Goal: Task Accomplishment & Management: Use online tool/utility

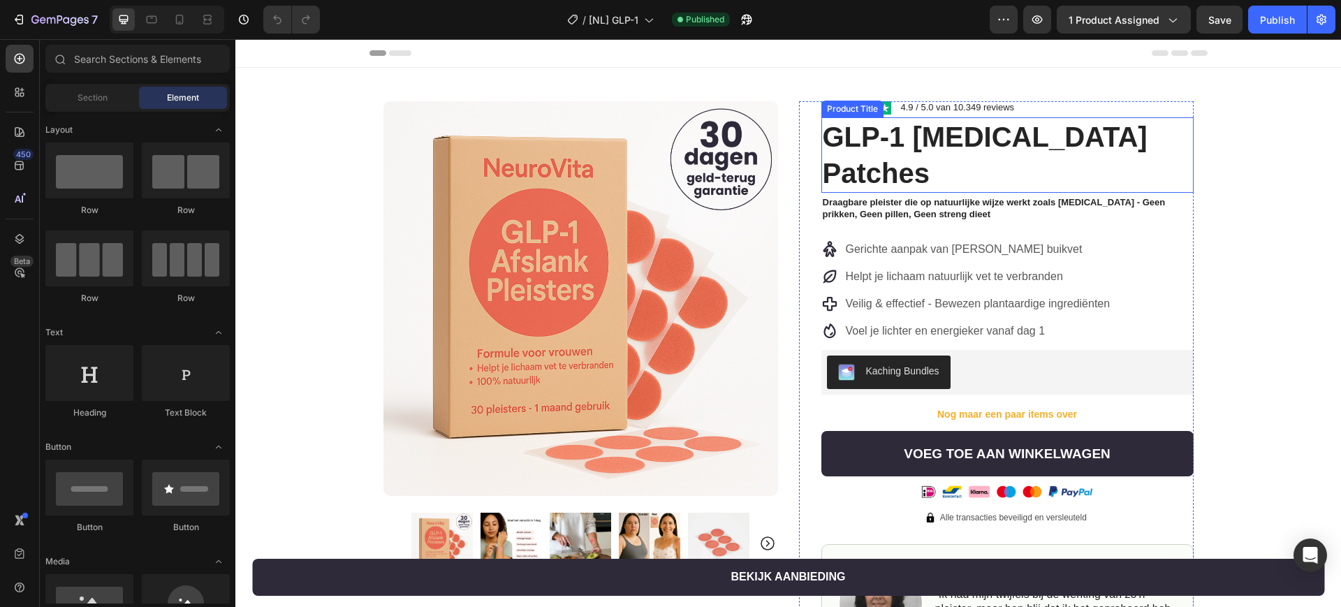
click at [948, 142] on h1 "GLP-1 [MEDICAL_DATA] Patches" at bounding box center [1007, 154] width 372 height 75
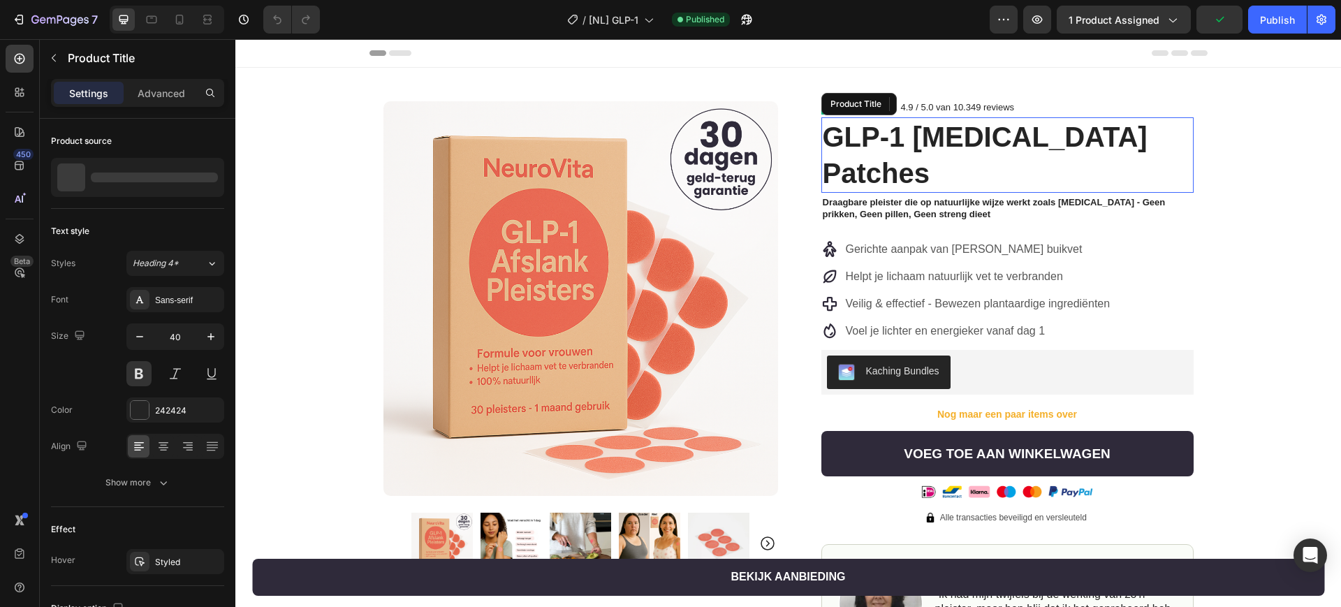
click at [948, 142] on h1 "GLP-1 [MEDICAL_DATA] Patches" at bounding box center [1007, 154] width 372 height 75
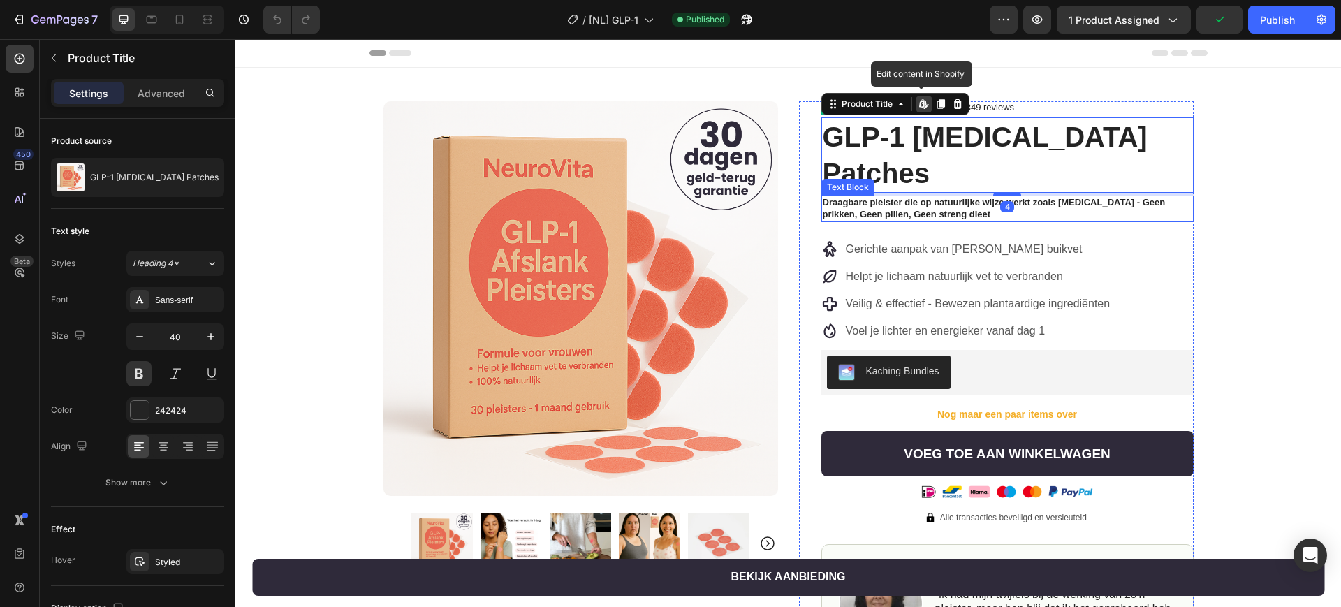
click at [892, 205] on p "Draagbare pleister die op natuurlijke wijze werkt zoals Ozempic - Geen prikken,…" at bounding box center [1008, 209] width 370 height 24
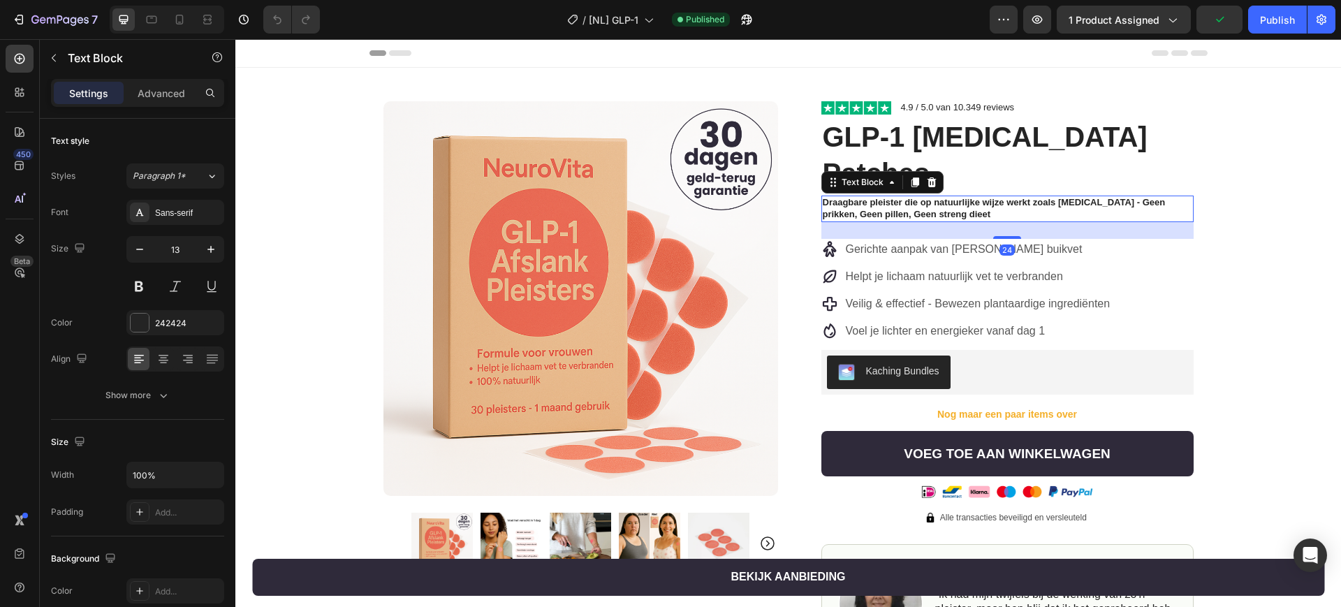
click at [892, 205] on p "Draagbare pleister die op natuurlijke wijze werkt zoals Ozempic - Geen prikken,…" at bounding box center [1008, 209] width 370 height 24
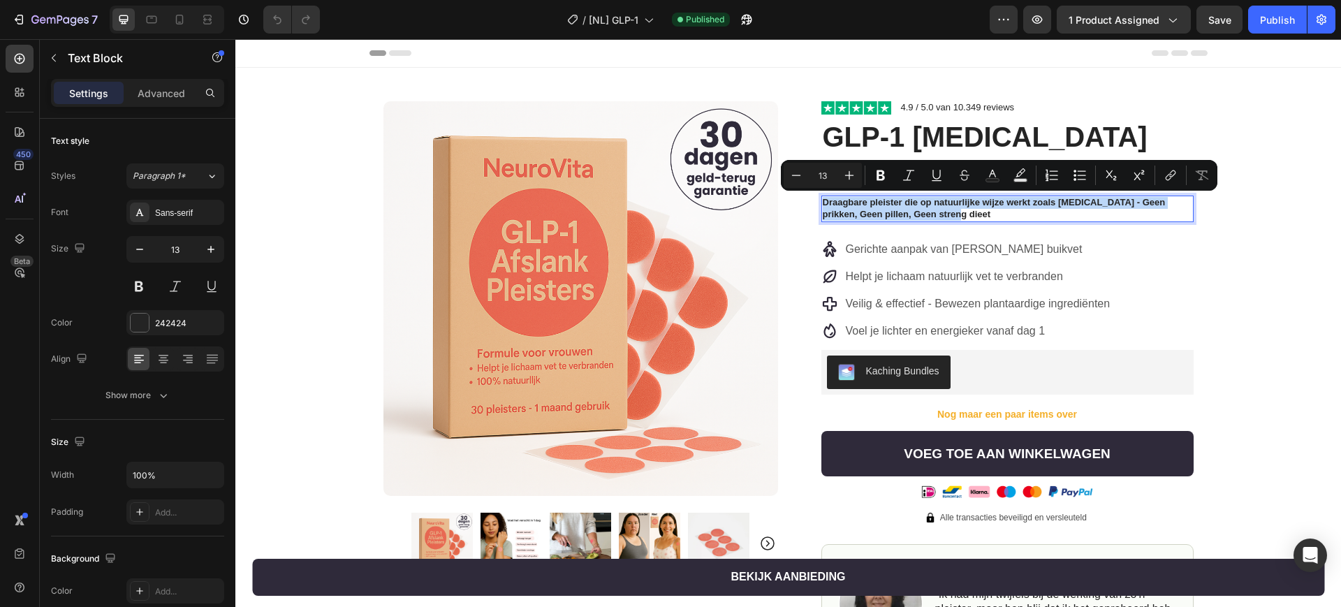
click at [924, 206] on p "Draagbare pleister die op natuurlijke wijze werkt zoals Ozempic - Geen prikken,…" at bounding box center [1008, 209] width 370 height 24
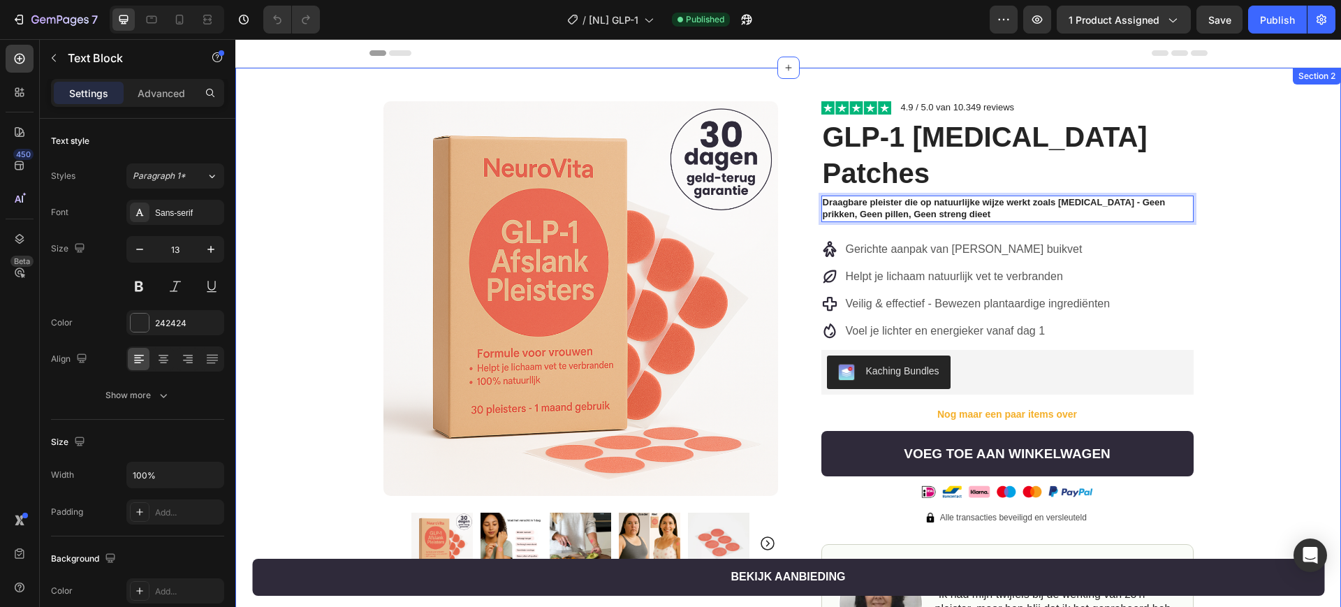
click at [1236, 264] on div "Product Images Row Image 4.9 / 5.0 van 10.349 reviews Text Block Row GLP-1 Weig…" at bounding box center [788, 494] width 1106 height 853
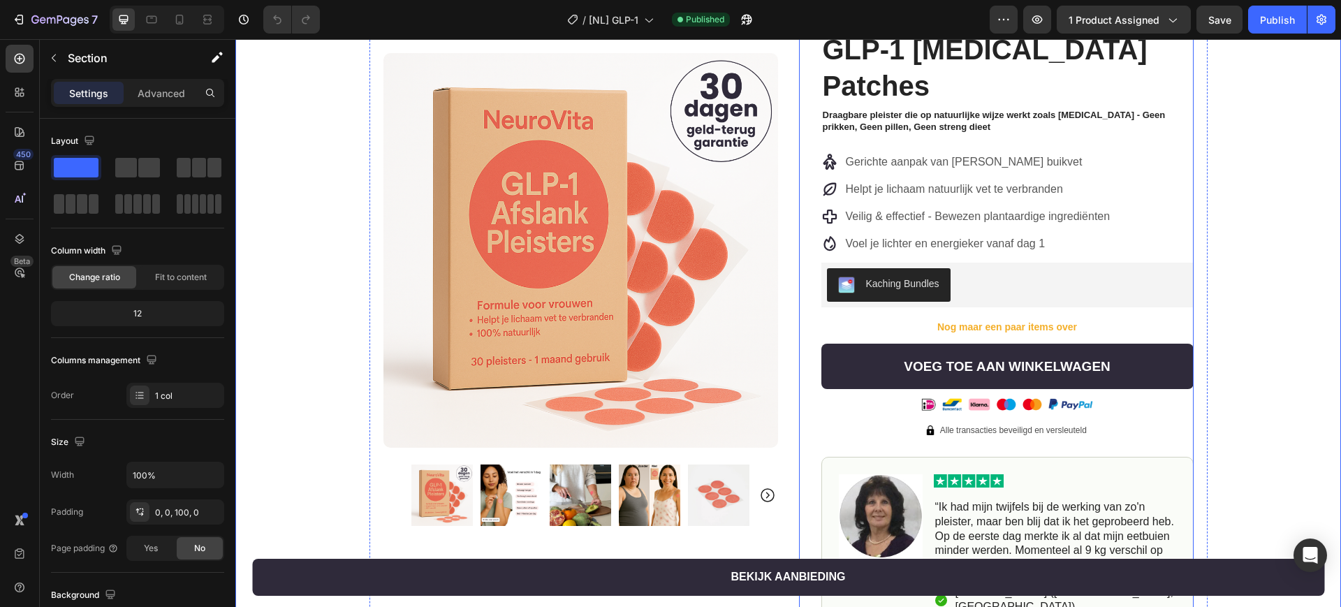
scroll to position [175, 0]
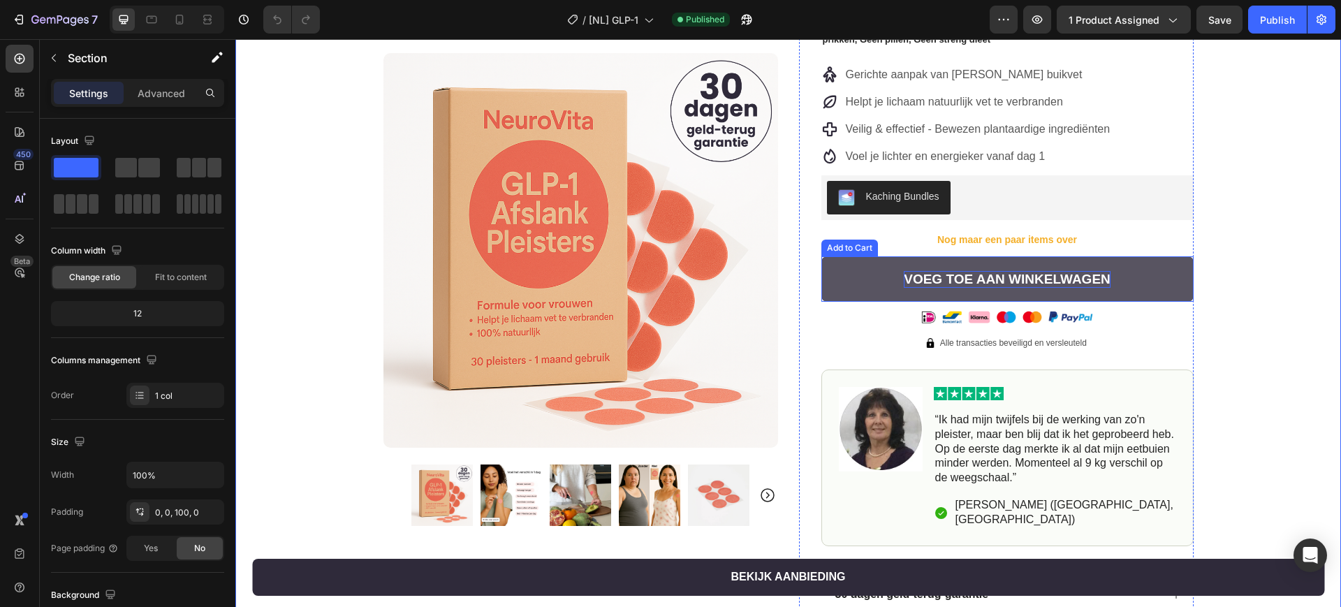
click at [963, 279] on div "Voeg toe aan winkelwagen" at bounding box center [1007, 279] width 207 height 17
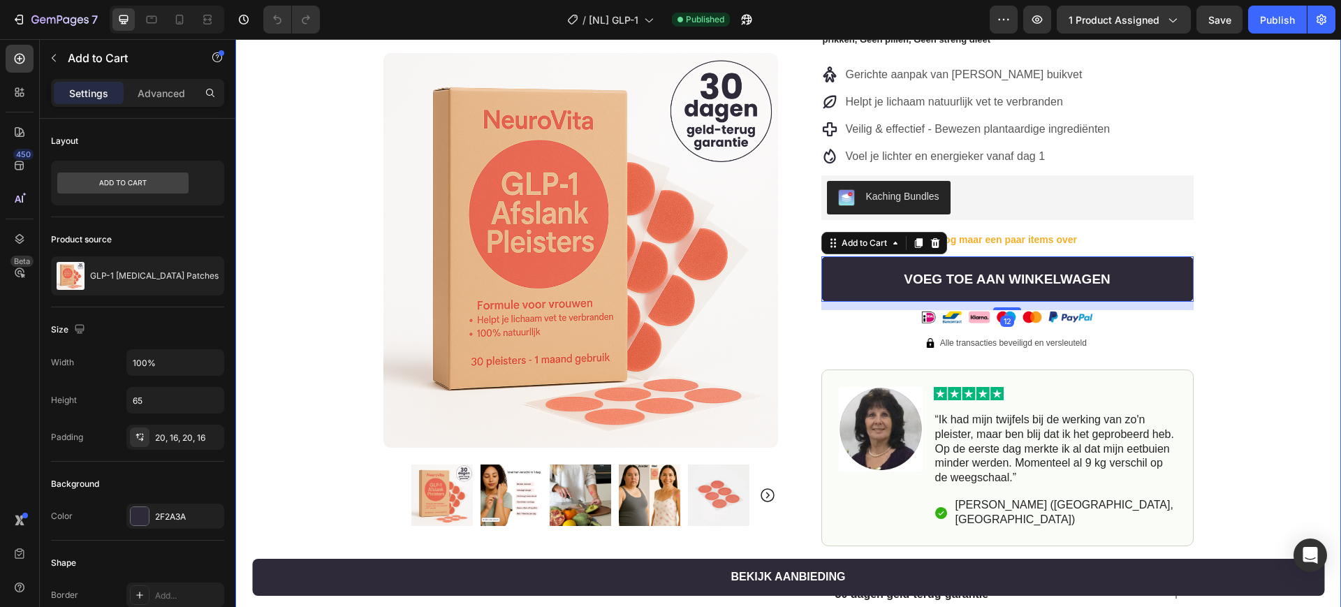
click at [1235, 285] on div "Product Images Row Image 4.9 / 5.0 van 10.349 reviews Text Block Row GLP-1 Weig…" at bounding box center [788, 319] width 1106 height 853
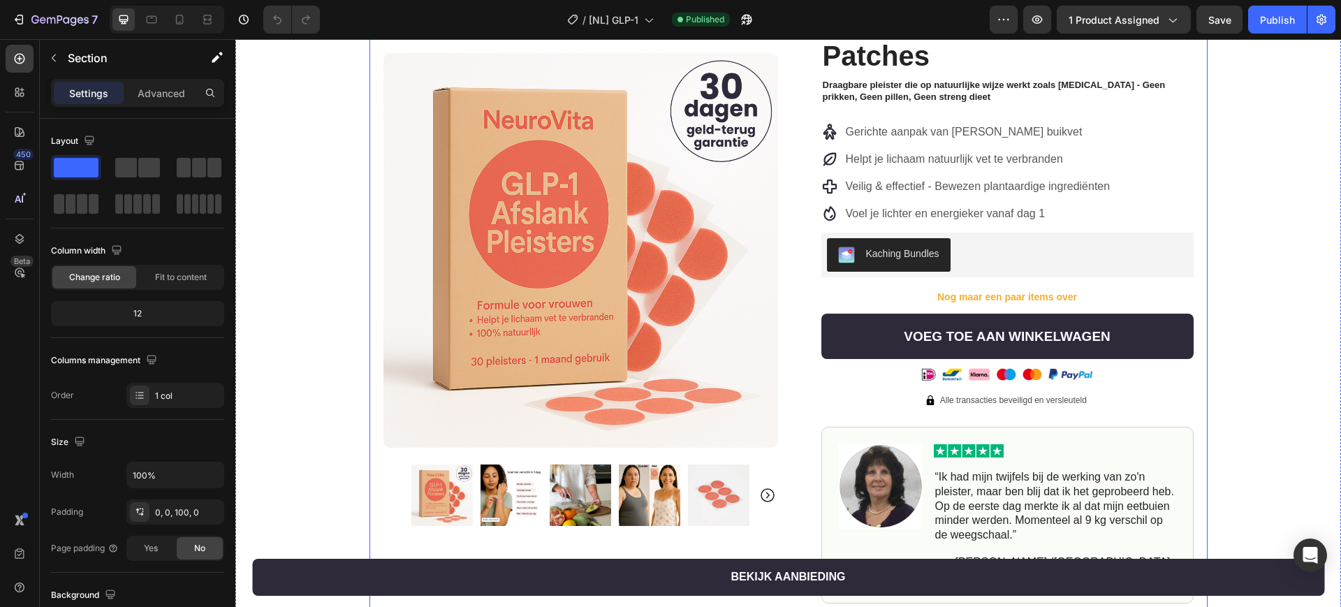
scroll to position [87, 0]
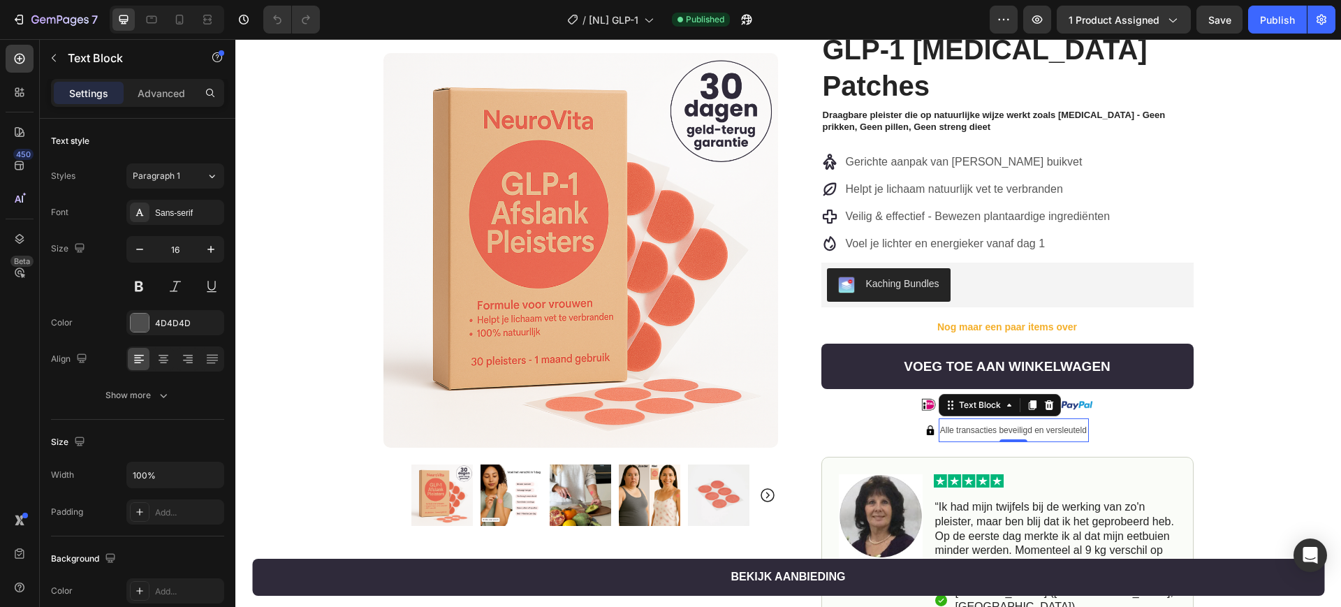
click at [1009, 436] on div "Alle transacties beveiligd en versleuteld Text Block 0" at bounding box center [1014, 430] width 150 height 24
click at [1024, 411] on div at bounding box center [1032, 405] width 17 height 17
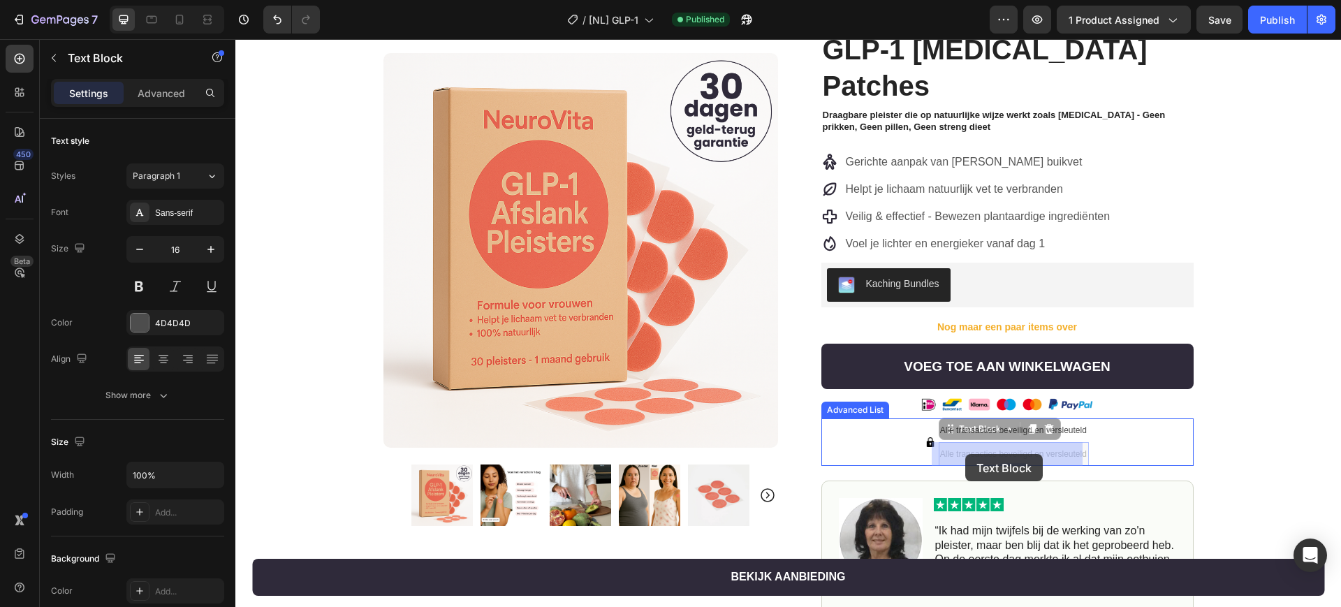
drag, startPoint x: 947, startPoint y: 430, endPoint x: 965, endPoint y: 454, distance: 30.5
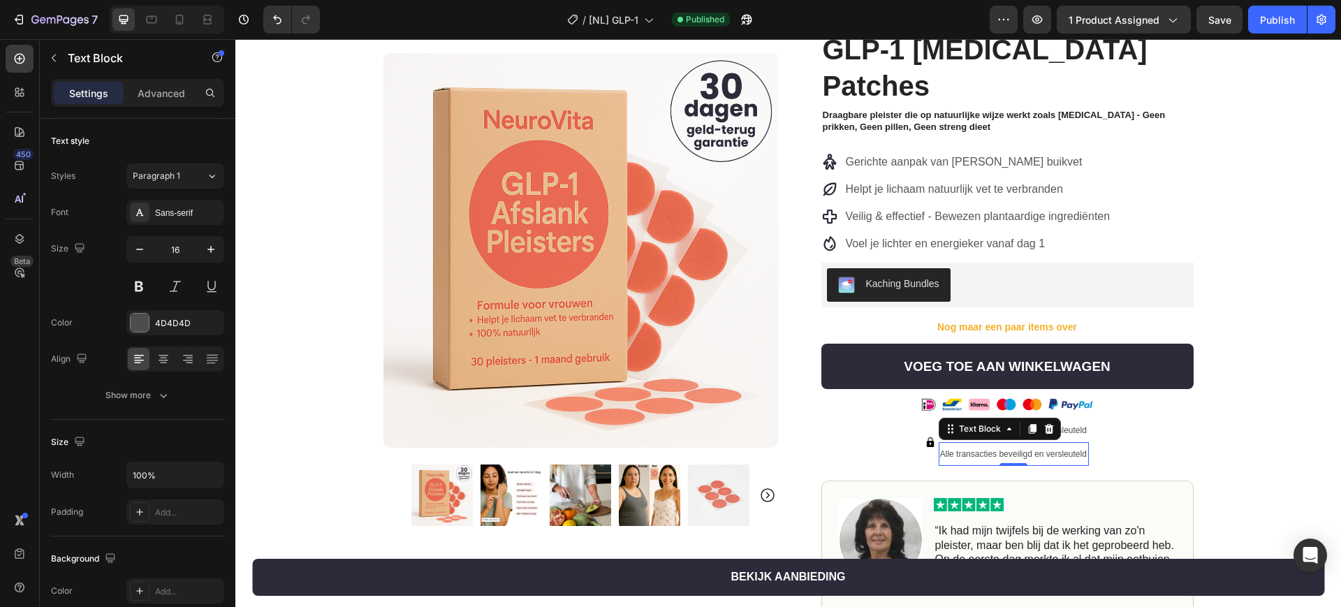
click at [1043, 419] on div "Text Block" at bounding box center [1000, 429] width 122 height 22
click at [1044, 428] on icon at bounding box center [1049, 428] width 11 height 11
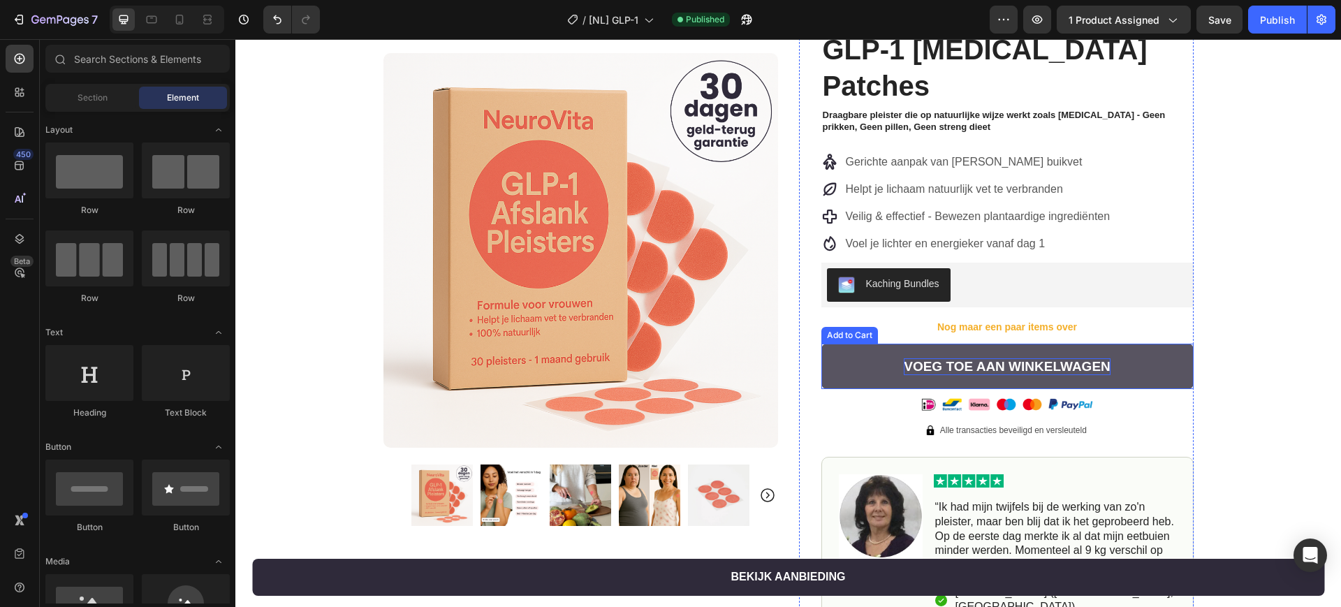
click at [1066, 363] on div "Voeg toe aan winkelwagen" at bounding box center [1007, 366] width 207 height 17
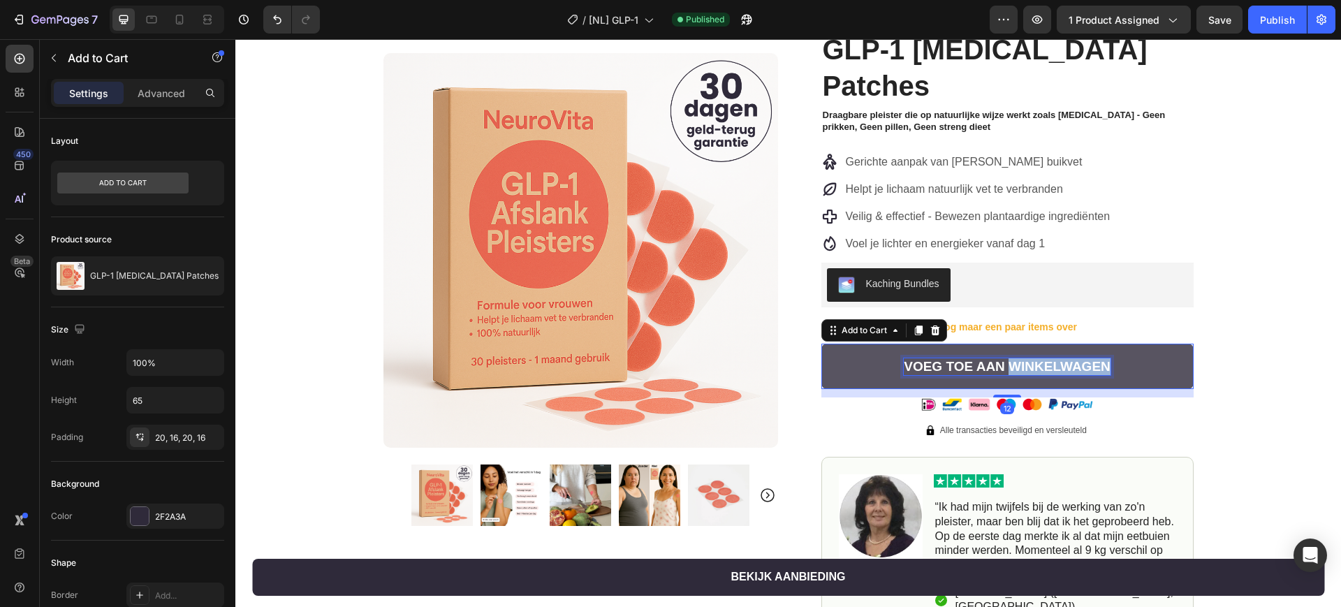
click at [1066, 363] on div "Voeg toe aan winkelwagen" at bounding box center [1007, 366] width 207 height 17
click at [1066, 363] on p "Voeg toe aan winkelwagen" at bounding box center [1007, 366] width 207 height 17
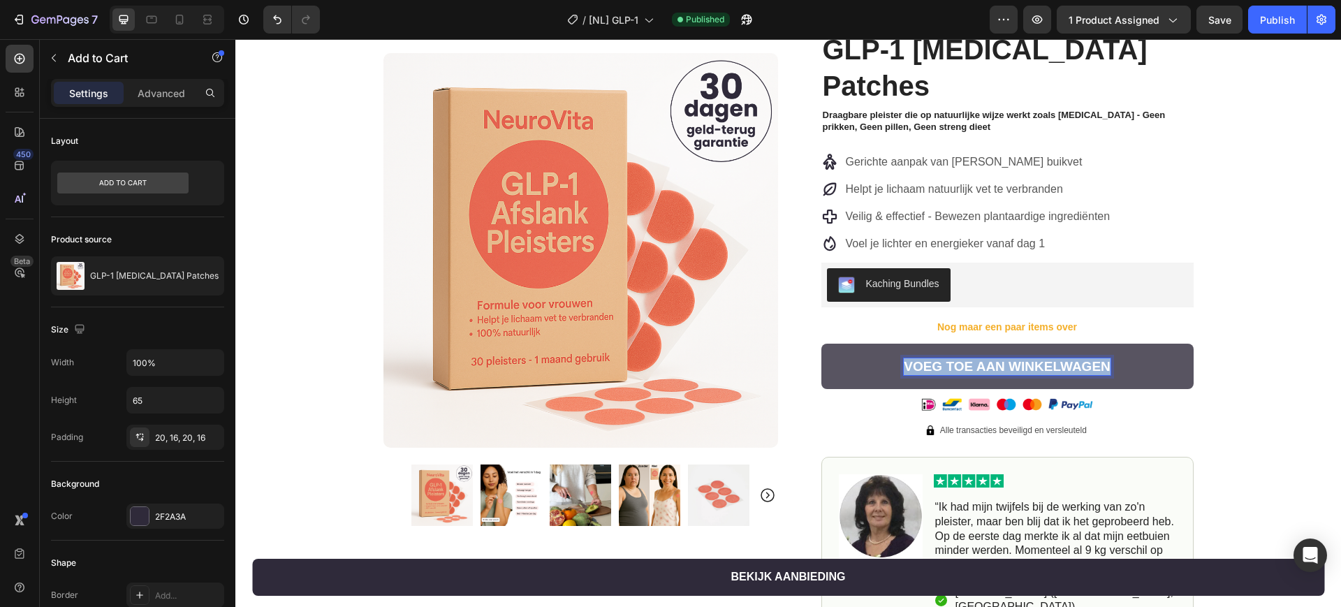
click at [1104, 367] on p "Voeg toe aan winkelwagen" at bounding box center [1007, 366] width 207 height 17
click at [821, 344] on button "Voeg toe aan winkelwagen" at bounding box center [1007, 366] width 372 height 45
click at [821, 344] on button "Voeg toe aan winkelwagen -" at bounding box center [1007, 366] width 372 height 45
click at [821, 344] on button "Voeg toe aan winkelwagen - 30" at bounding box center [1007, 366] width 372 height 45
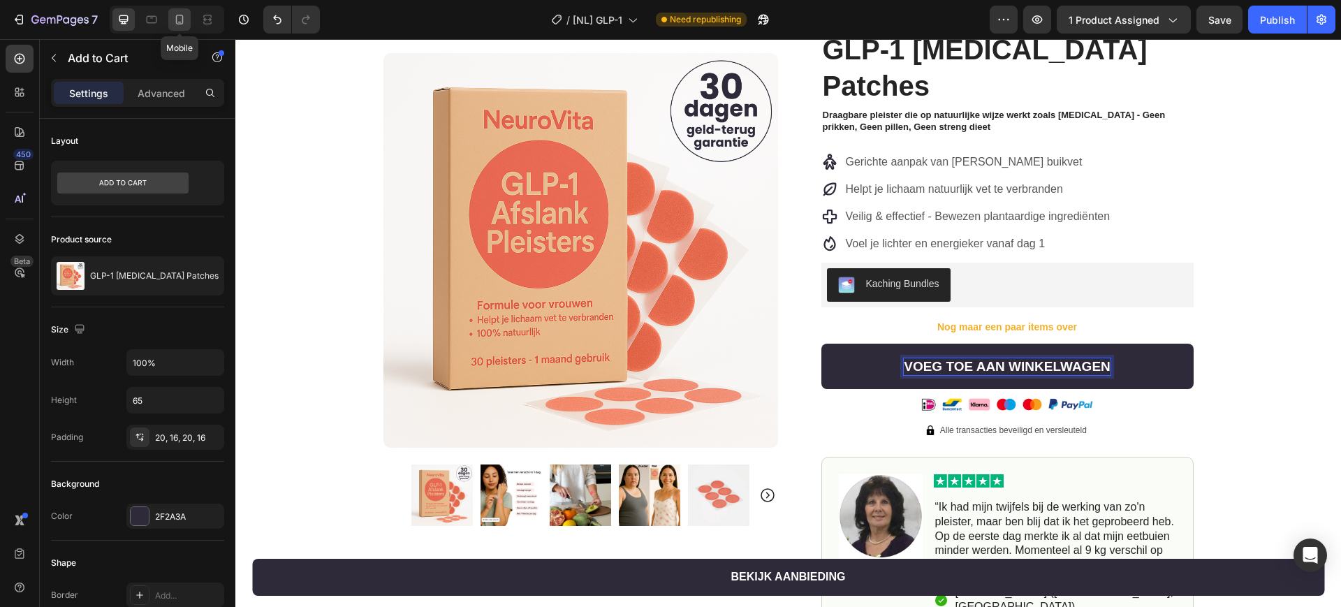
click at [183, 18] on icon at bounding box center [180, 20] width 8 height 10
type input "50"
type input "17"
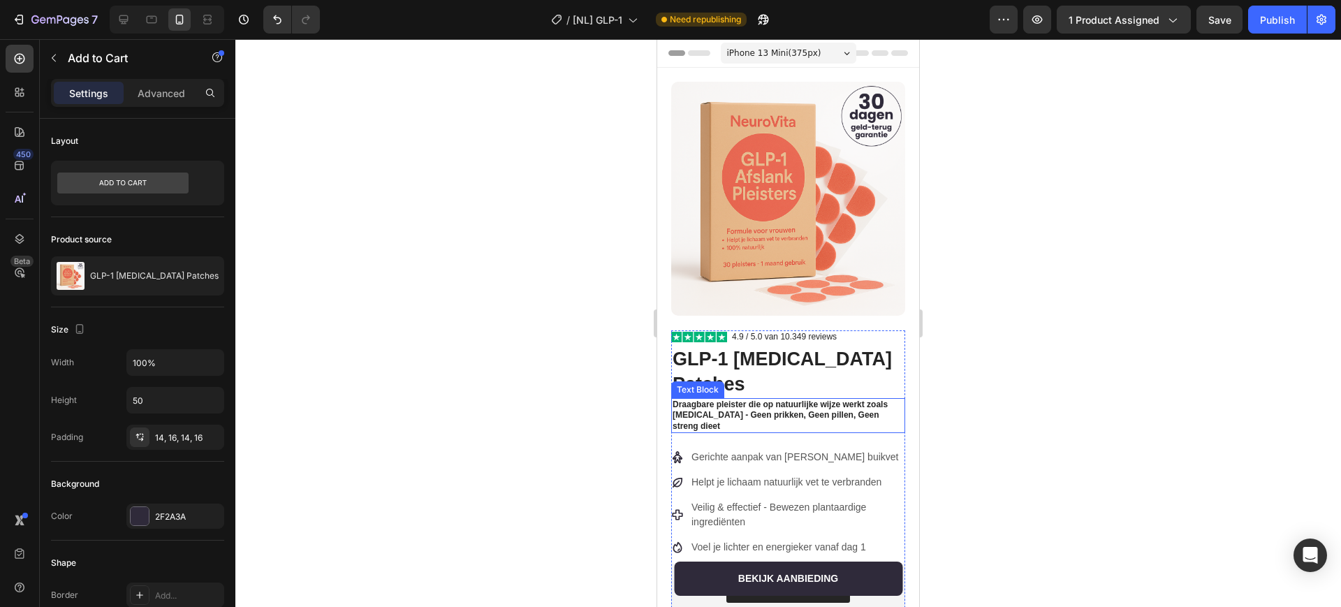
click at [797, 407] on p "Draagbare pleister die op natuurlijke wijze werkt zoals Ozempic - Geen prikken,…" at bounding box center [788, 416] width 231 height 33
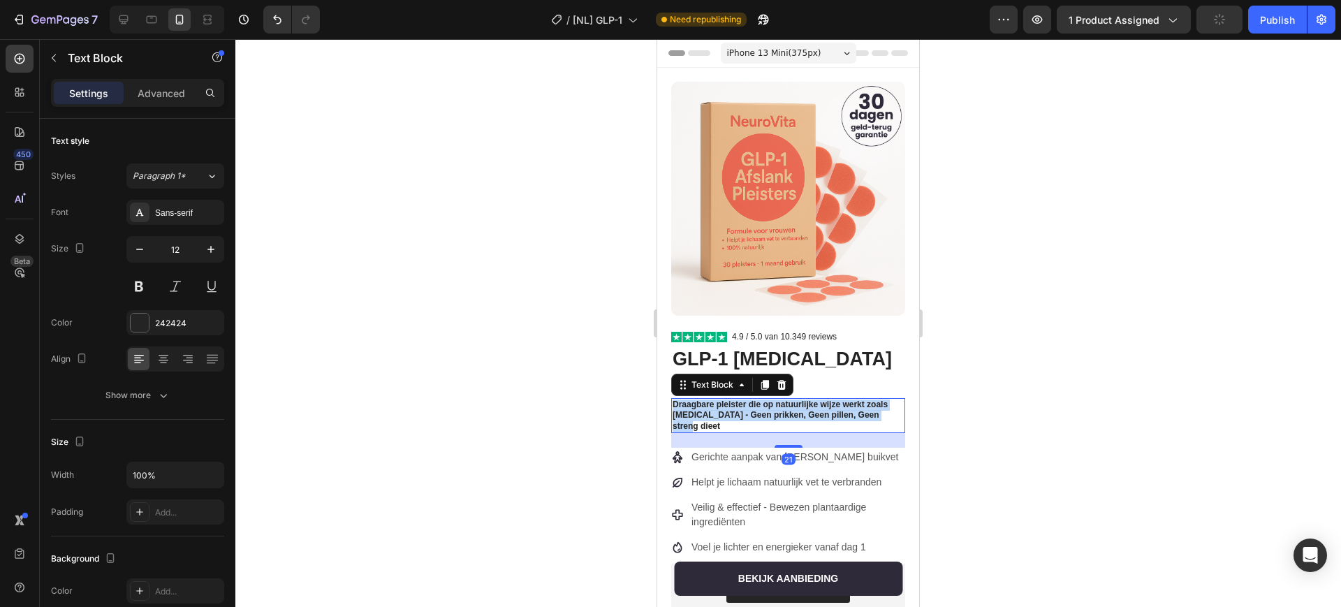
click at [797, 407] on p "Draagbare pleister die op natuurlijke wijze werkt zoals Ozempic - Geen prikken,…" at bounding box center [788, 416] width 231 height 33
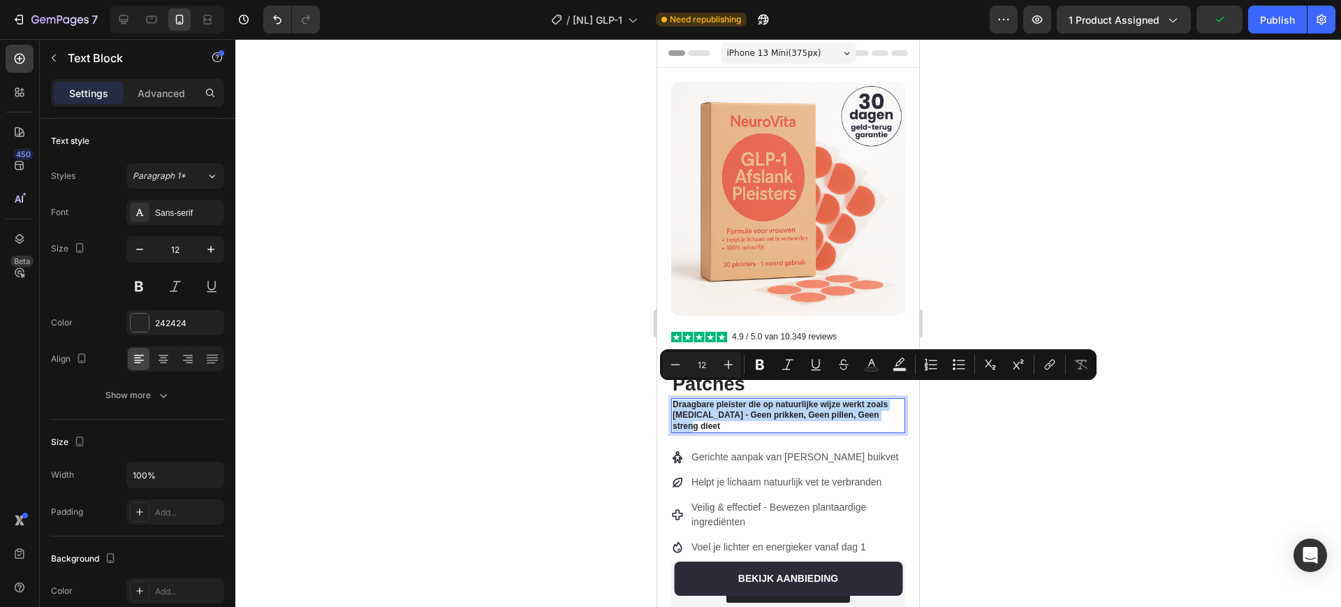
click at [771, 411] on p "Draagbare pleister die op natuurlijke wijze werkt zoals Ozempic - Geen prikken,…" at bounding box center [788, 416] width 231 height 33
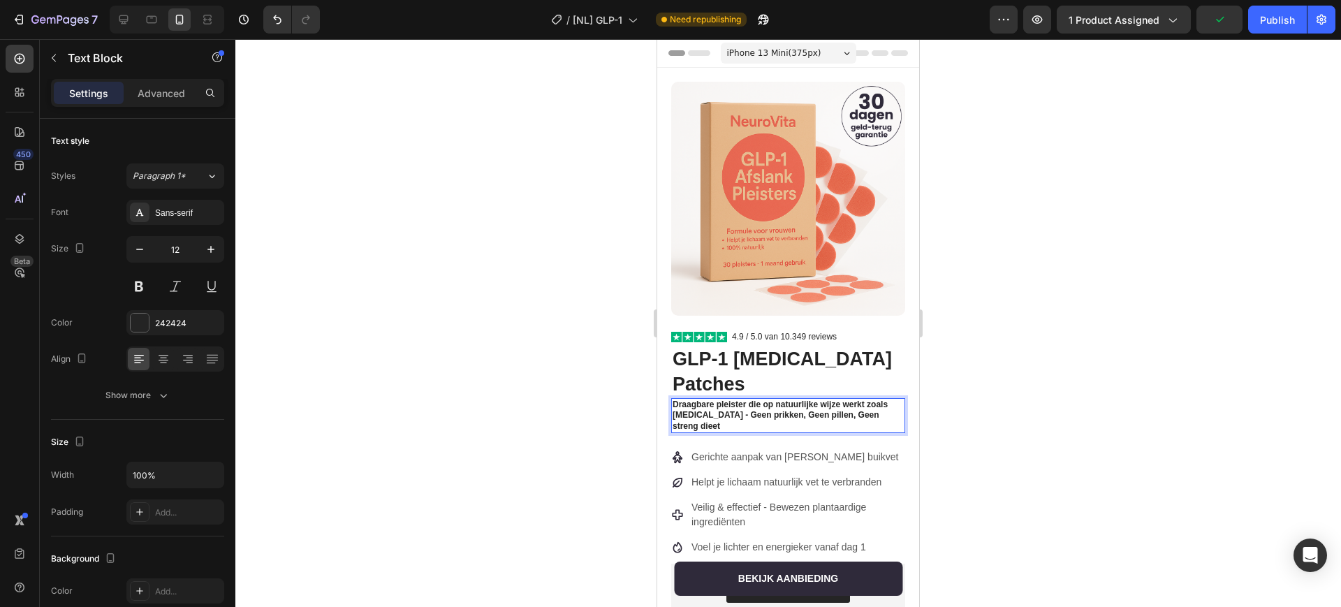
click at [861, 400] on p "Draagbare pleister die op natuurlijke wijze werkt zoals Ozempic - Geen prikken,…" at bounding box center [788, 416] width 231 height 33
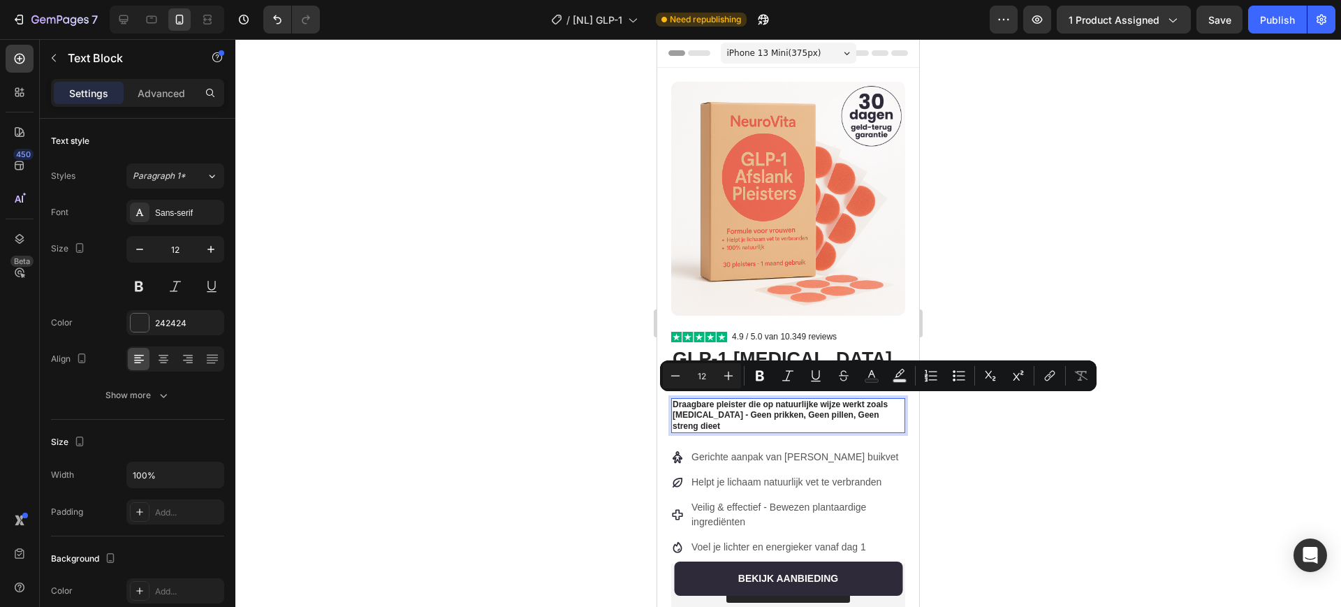
click at [787, 407] on p "Draagbare pleister die op natuurlijke wijze werkt zoals Ozempic - Geen prikken,…" at bounding box center [788, 416] width 231 height 33
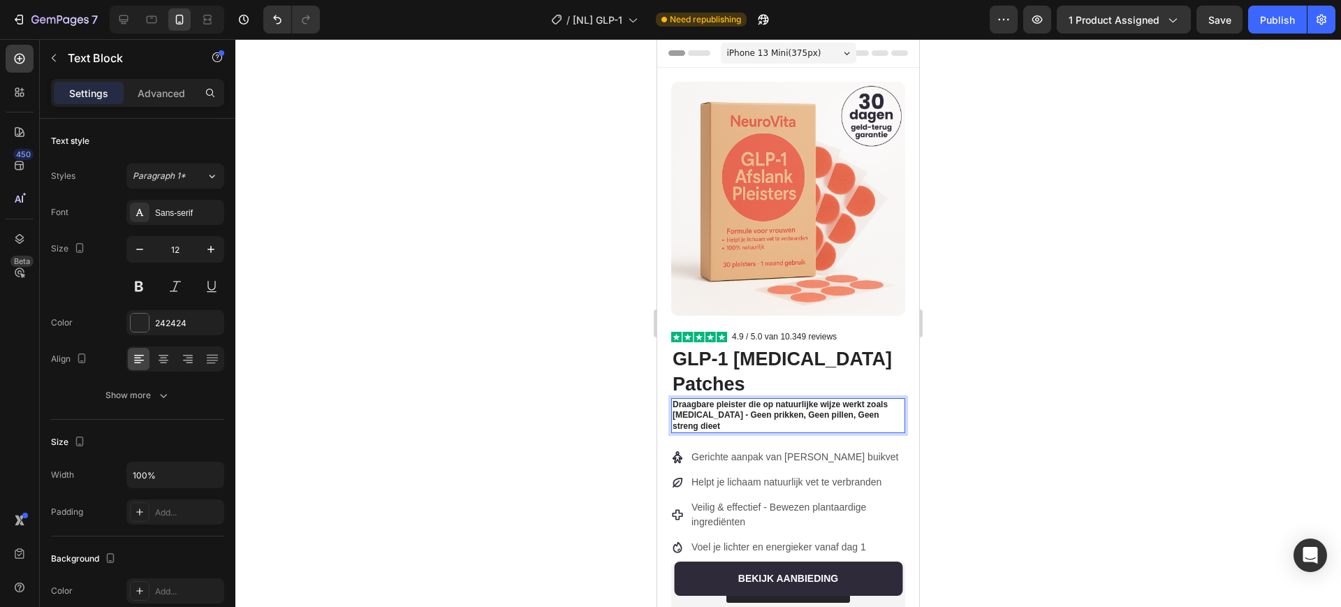
click at [807, 416] on p "Draagbare pleister die op natuurlijke wijze werkt zoals Ozempic - Geen prikken,…" at bounding box center [788, 416] width 231 height 33
click at [852, 400] on p "Draagbare pleister die op natuurlijke wijze werkt zoals Ozempic - Geen prikken,…" at bounding box center [788, 416] width 231 height 33
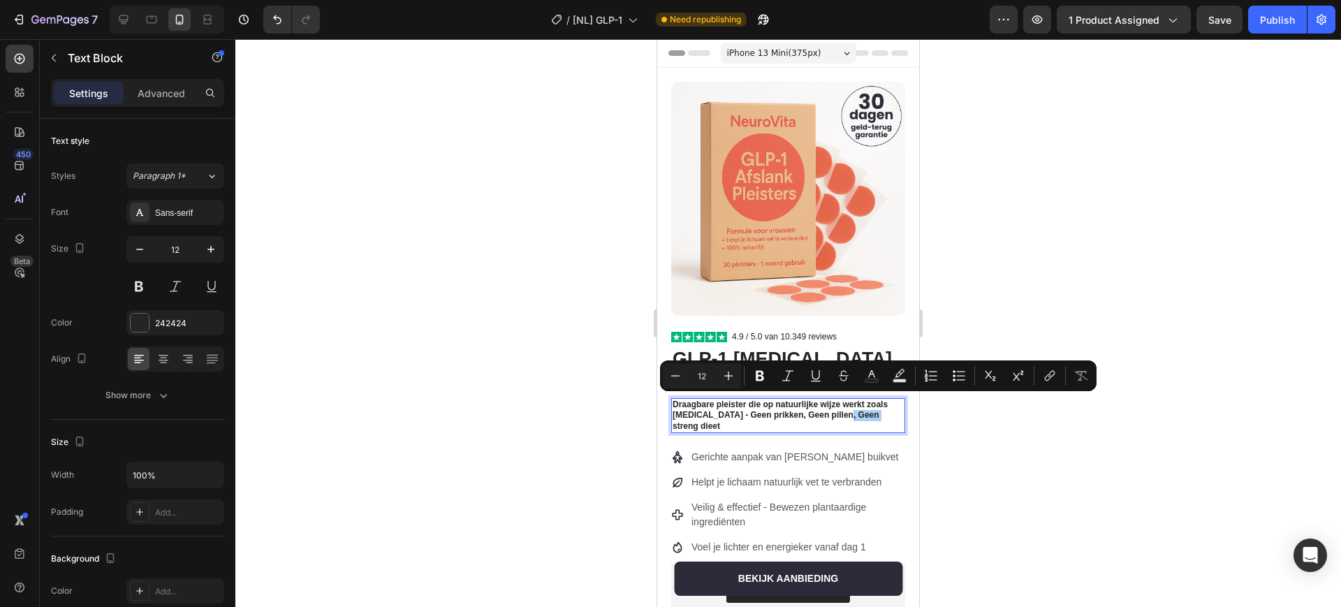
click at [1005, 429] on div at bounding box center [788, 323] width 1106 height 568
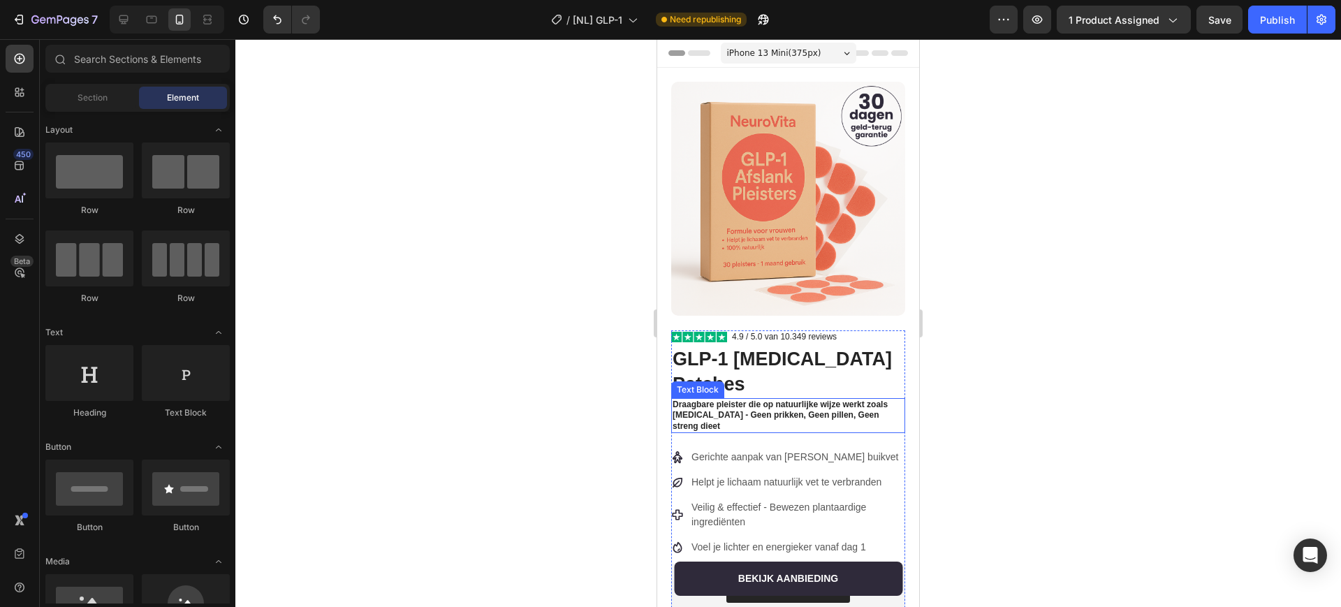
click at [805, 414] on p "Draagbare pleister die op natuurlijke wijze werkt zoals Ozempic - Geen prikken,…" at bounding box center [788, 416] width 231 height 33
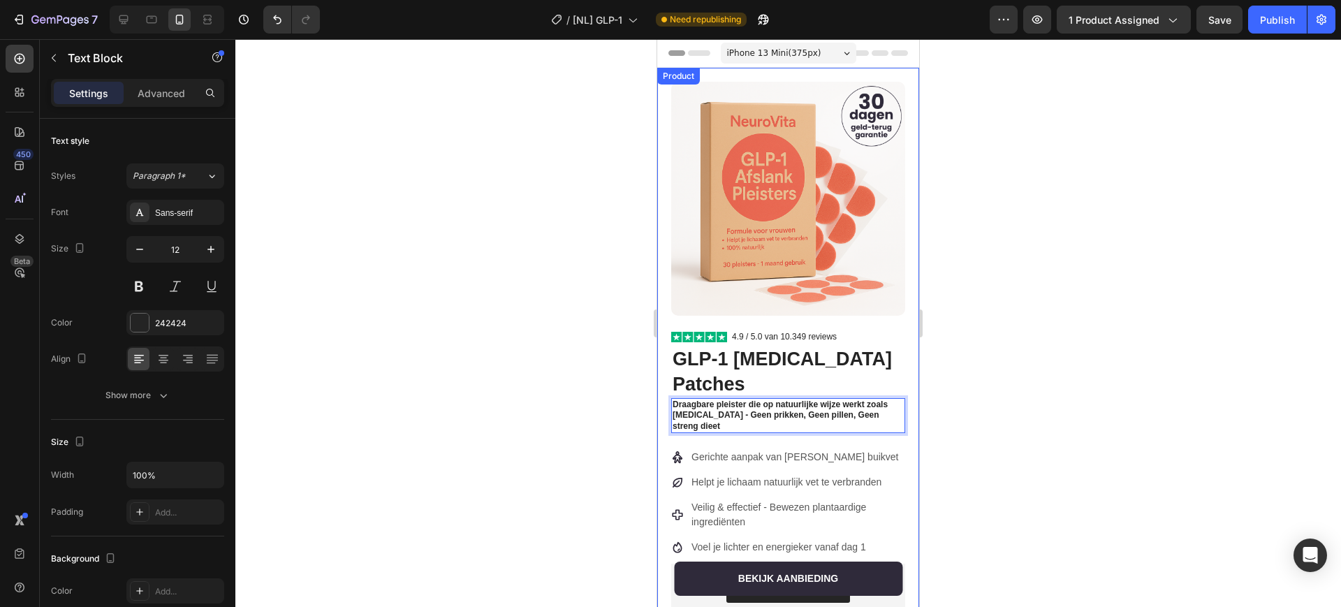
click at [985, 404] on div at bounding box center [788, 323] width 1106 height 568
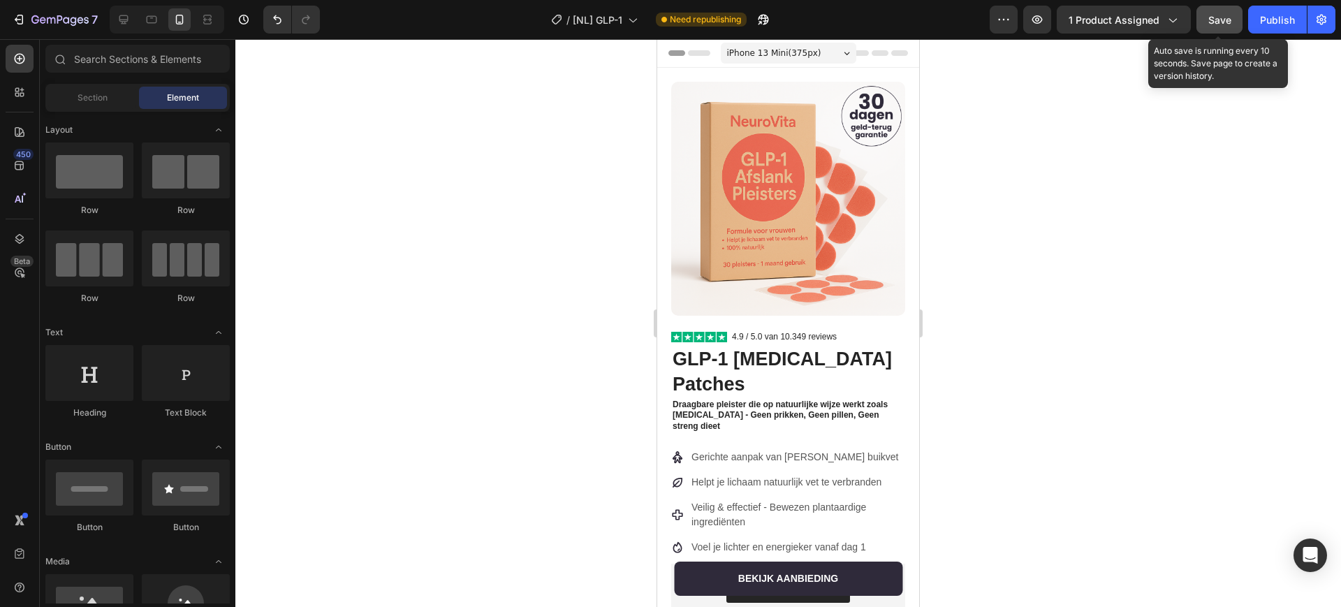
click at [1211, 10] on button "Save" at bounding box center [1220, 20] width 46 height 28
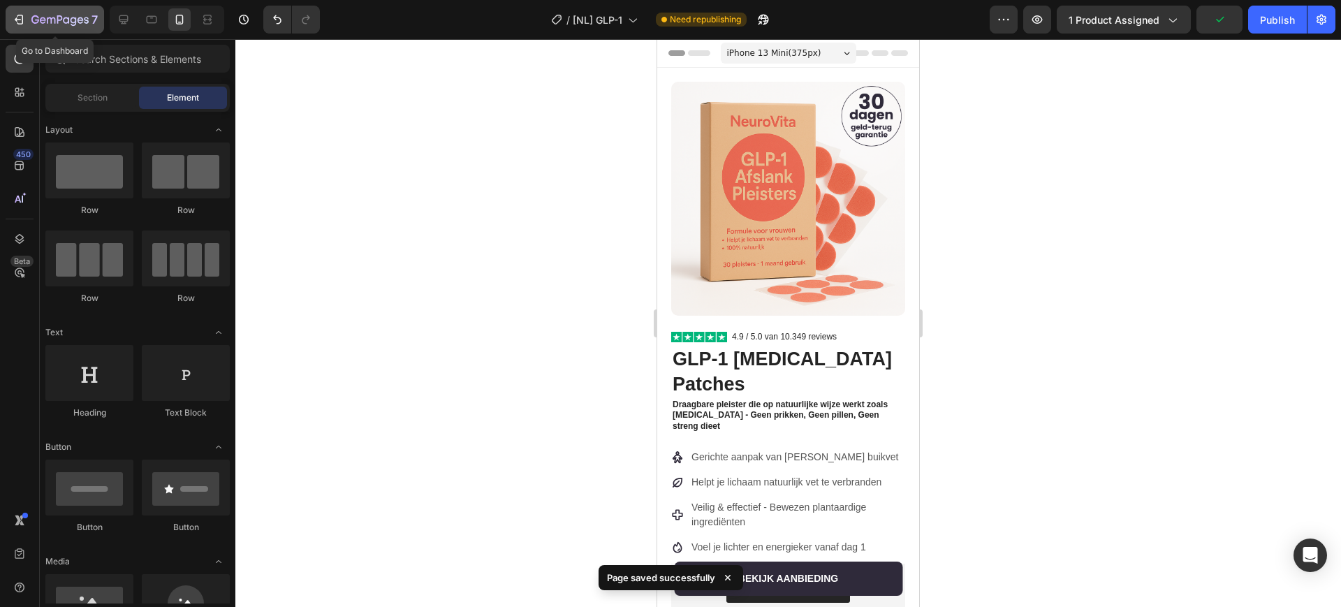
click at [25, 17] on icon "button" at bounding box center [19, 20] width 14 height 14
